Goal: Information Seeking & Learning: Find specific fact

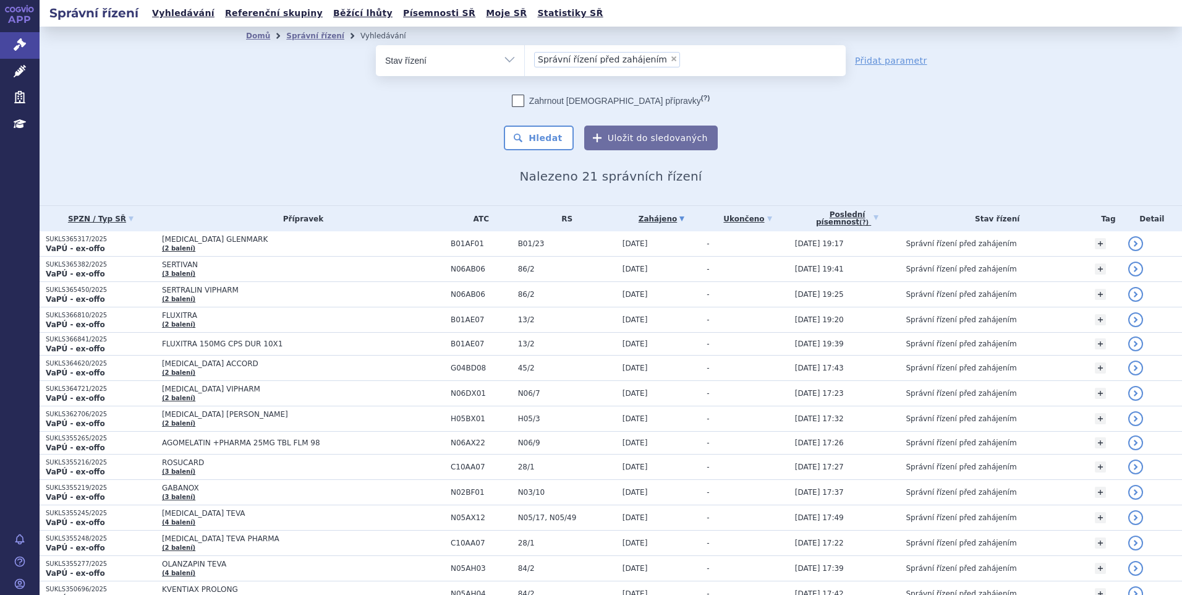
click at [670, 60] on span "×" at bounding box center [673, 58] width 7 height 7
click at [525, 60] on select "Správní řízení před zahájením" at bounding box center [524, 60] width 1 height 31
select select
click at [191, 11] on link "Vyhledávání" at bounding box center [183, 13] width 70 height 17
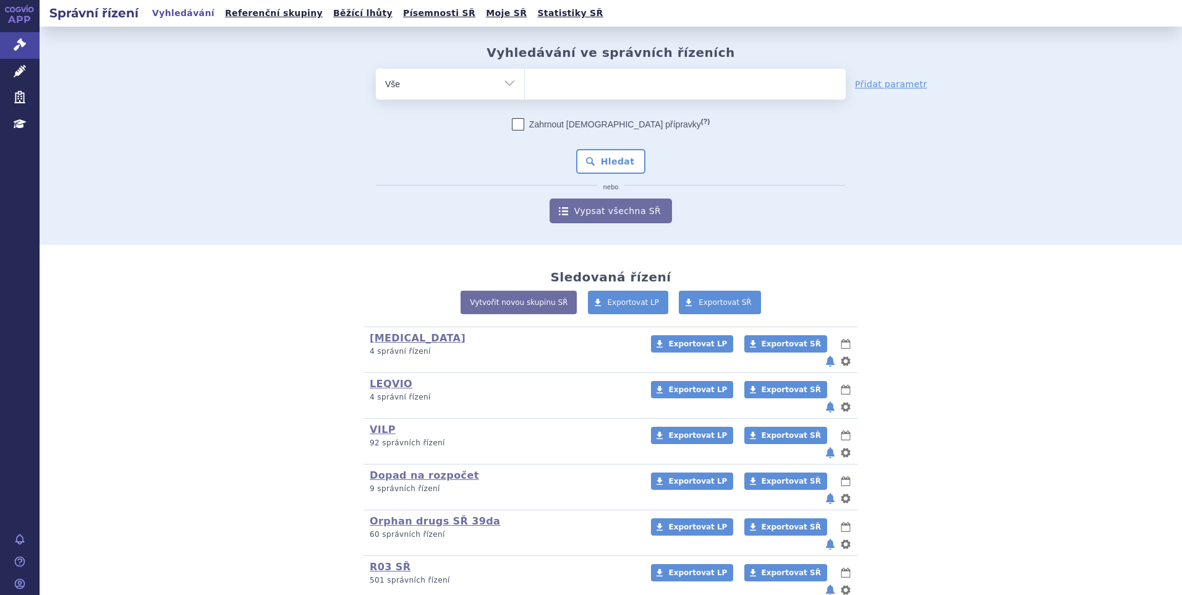
type input "SUKLS18181/2024"
select select "SUKLS18181/2024"
click at [608, 166] on button "Hledat" at bounding box center [611, 161] width 70 height 25
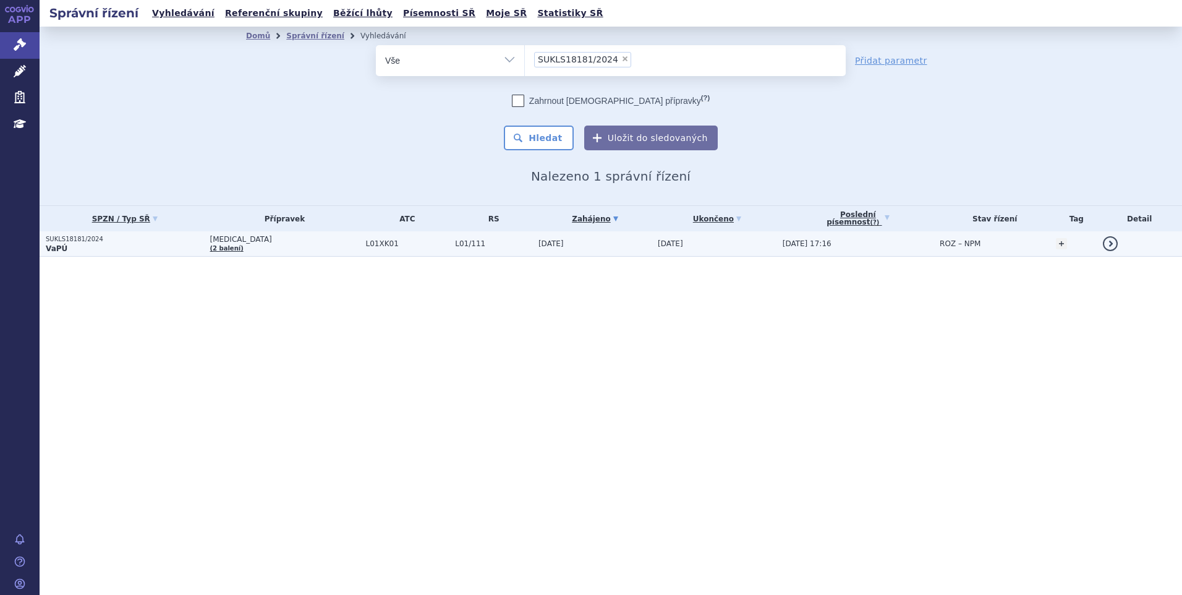
click at [164, 245] on p "VaPÚ" at bounding box center [125, 249] width 158 height 10
